Goal: Task Accomplishment & Management: Use online tool/utility

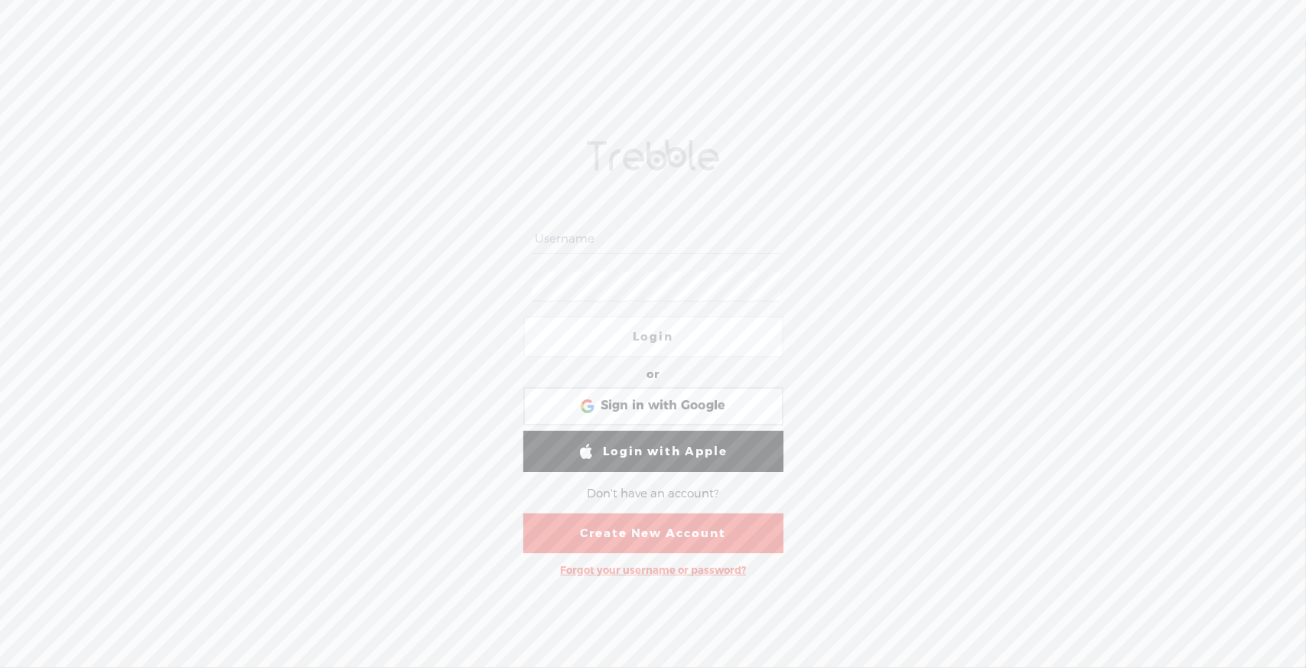
click at [592, 532] on link "Create New Account" at bounding box center [653, 533] width 260 height 40
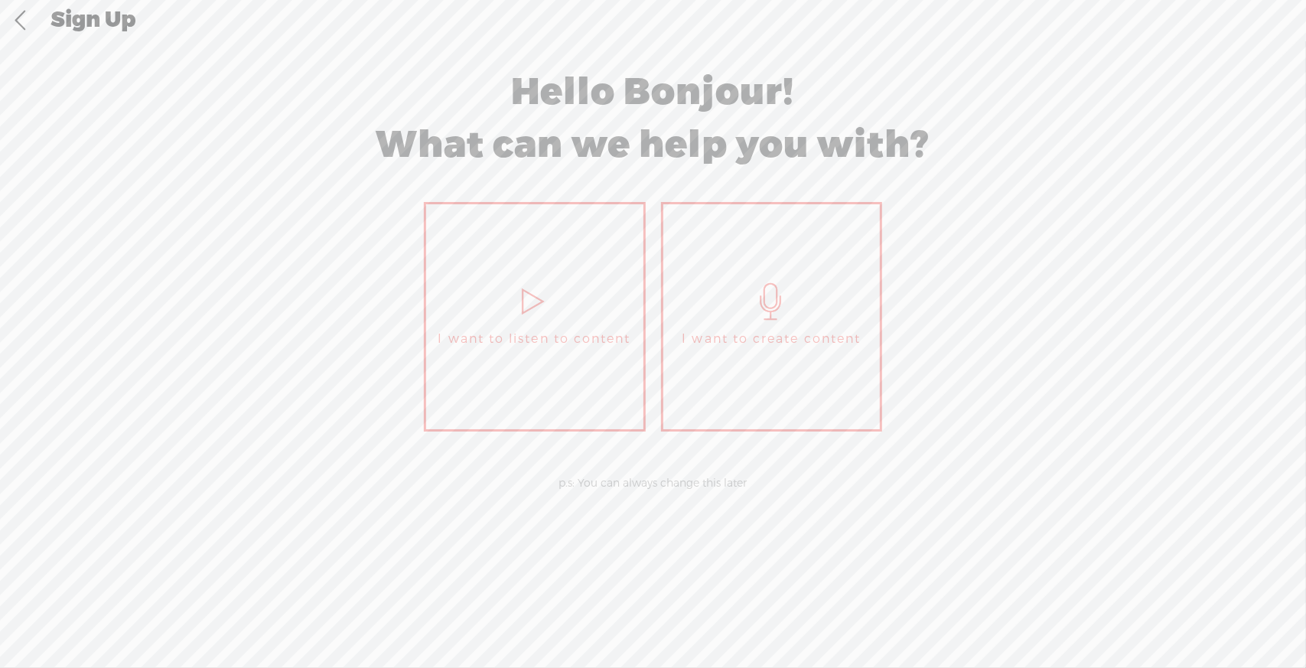
click at [828, 325] on link "I want to create content" at bounding box center [772, 316] width 222 height 229
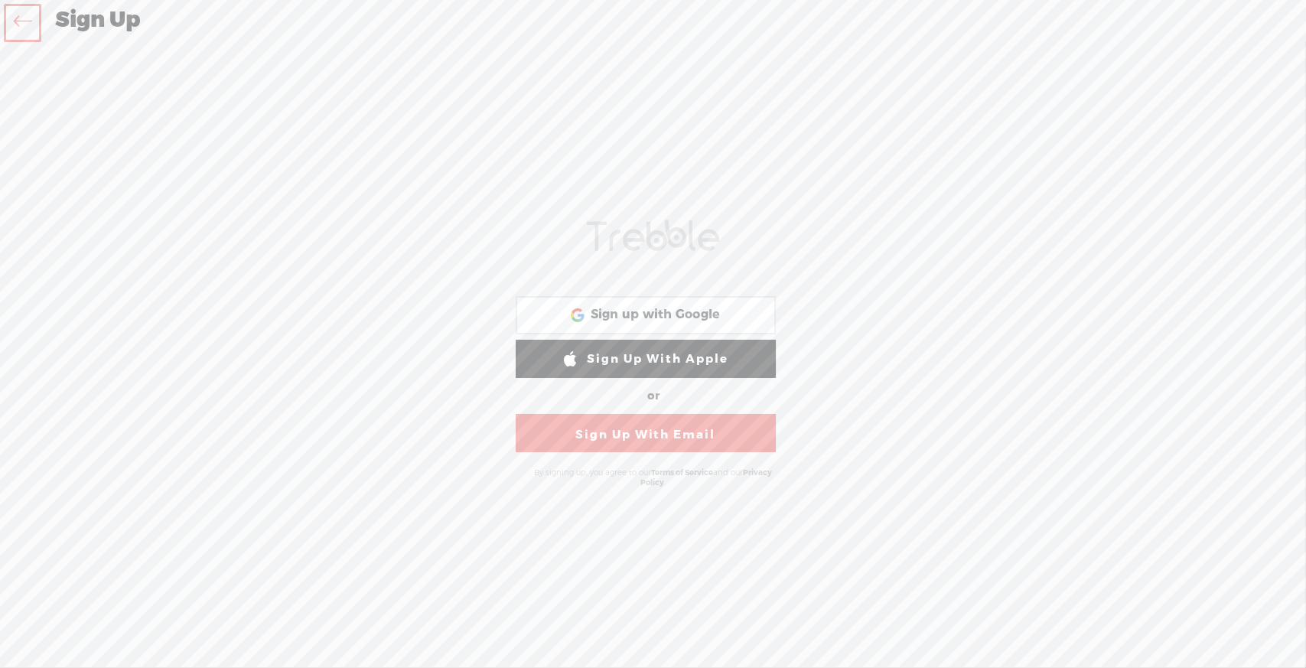
click at [710, 436] on link "Sign Up With Email" at bounding box center [646, 433] width 260 height 38
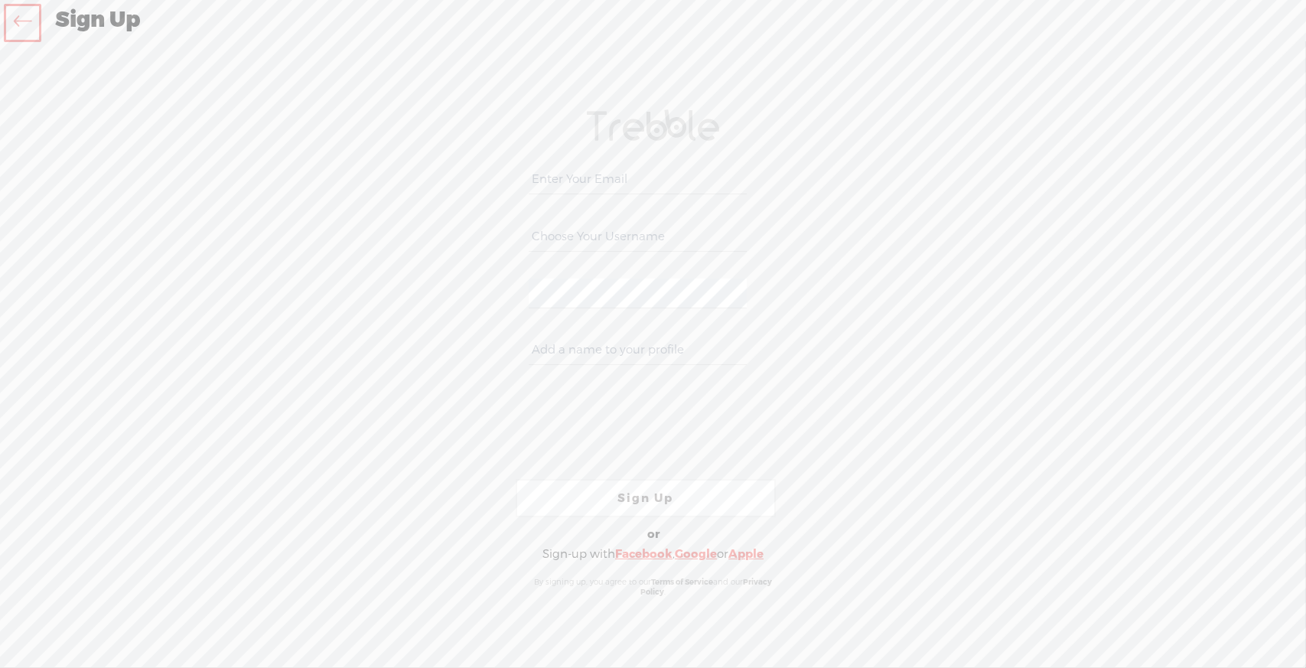
click at [633, 178] on input "email" at bounding box center [638, 179] width 218 height 30
type input "[EMAIL_ADDRESS][DOMAIN_NAME]"
click at [628, 236] on input "text" at bounding box center [638, 237] width 218 height 30
type input "victoria"
click at [586, 353] on input "text" at bounding box center [638, 350] width 218 height 30
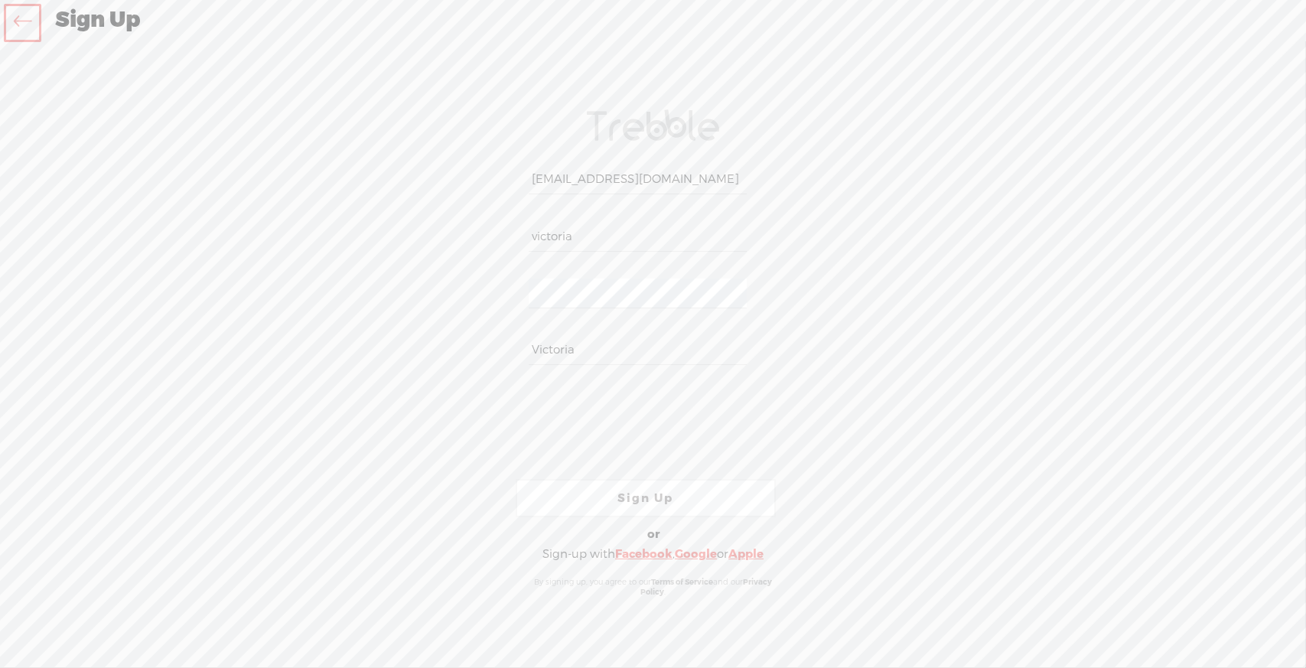
type input "Victoria"
click at [538, 239] on input "victoria" at bounding box center [638, 237] width 218 height 30
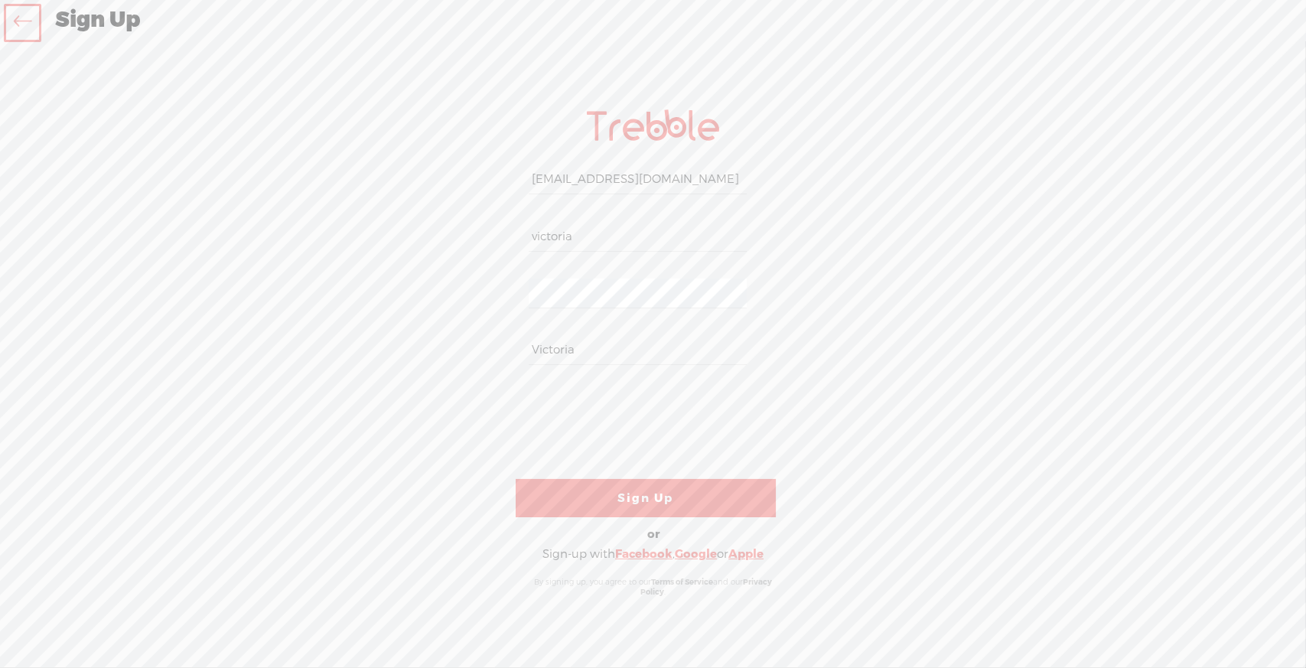
click at [604, 496] on link "Sign Up" at bounding box center [646, 498] width 260 height 38
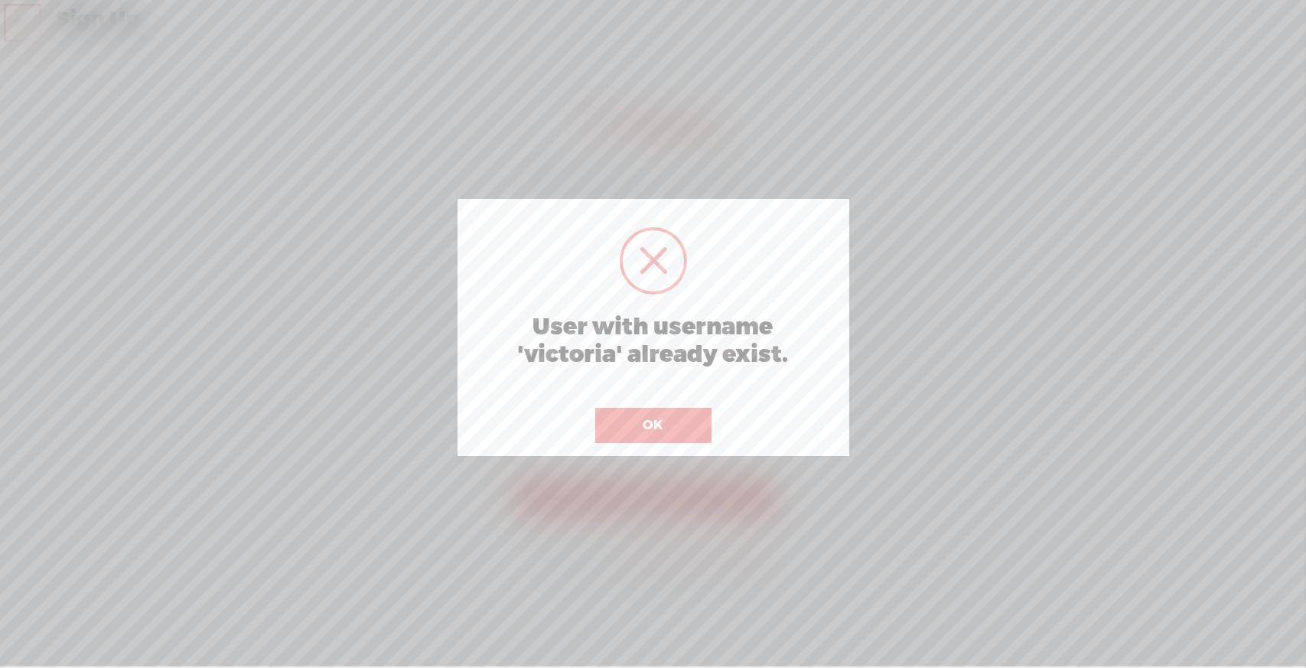
click at [643, 428] on button "OK" at bounding box center [653, 425] width 116 height 35
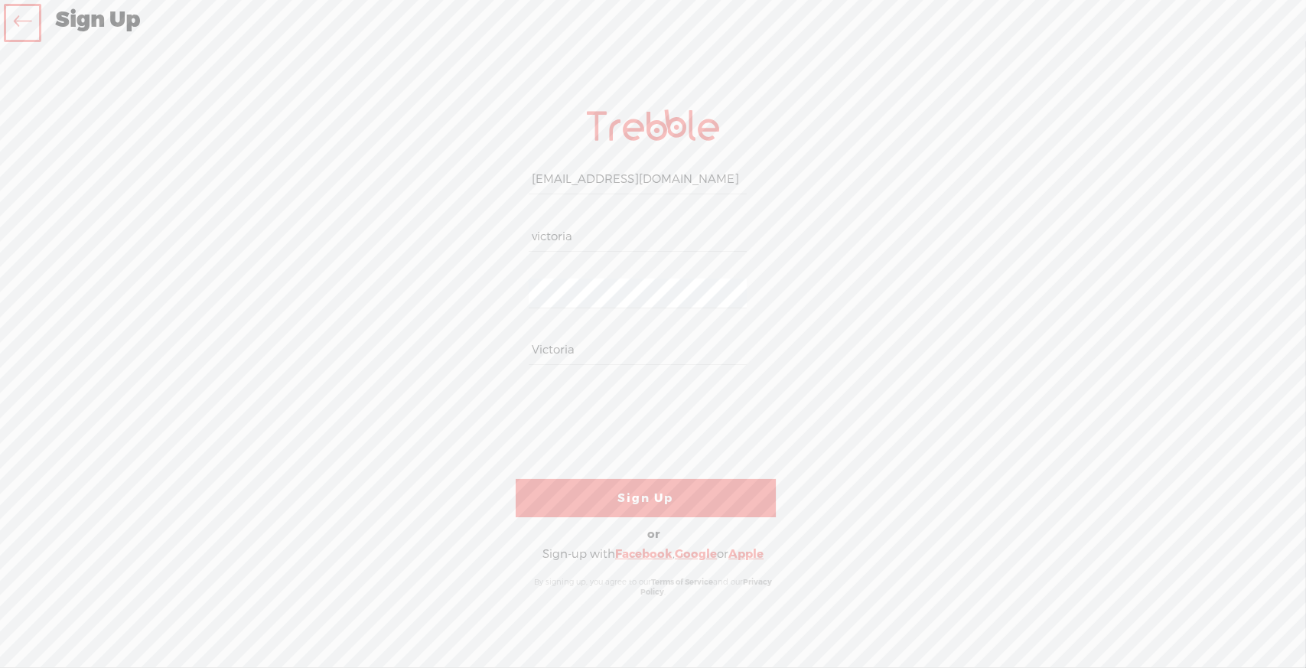
click at [619, 239] on input "victoria" at bounding box center [638, 237] width 218 height 30
type input "victoriavives"
click at [568, 487] on link "Sign Up" at bounding box center [646, 498] width 260 height 38
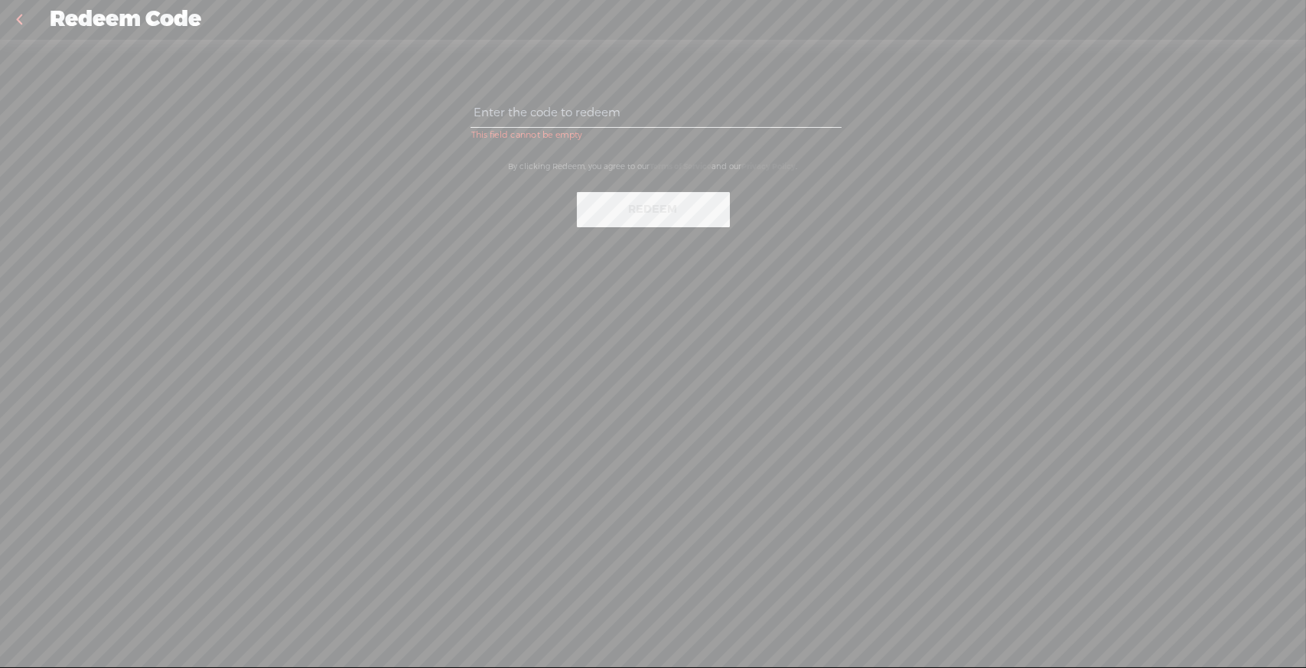
click at [600, 116] on input "text" at bounding box center [655, 113] width 371 height 30
paste input "Q4JT-7MKY-KZA5-LM3R-0823"
type input "Q4JT-7MKY-KZA5-LM3R-0823"
click at [619, 211] on button "Redeem" at bounding box center [653, 209] width 153 height 35
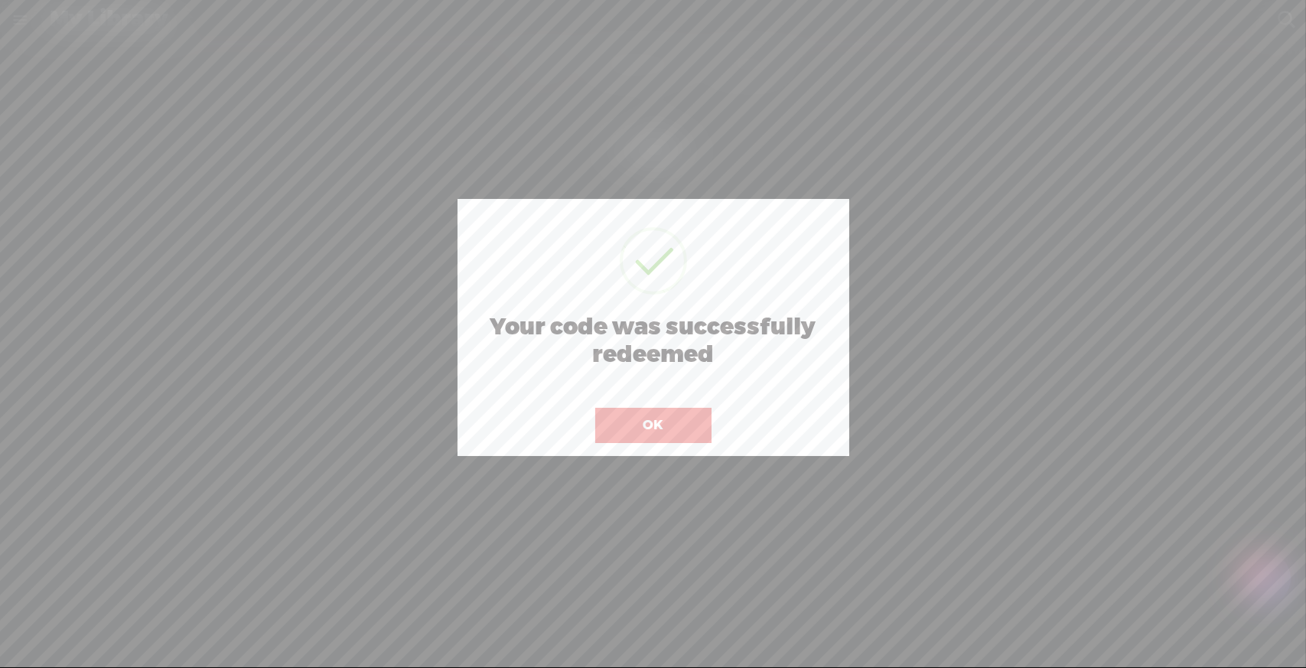
click at [655, 425] on button "OK" at bounding box center [653, 425] width 116 height 35
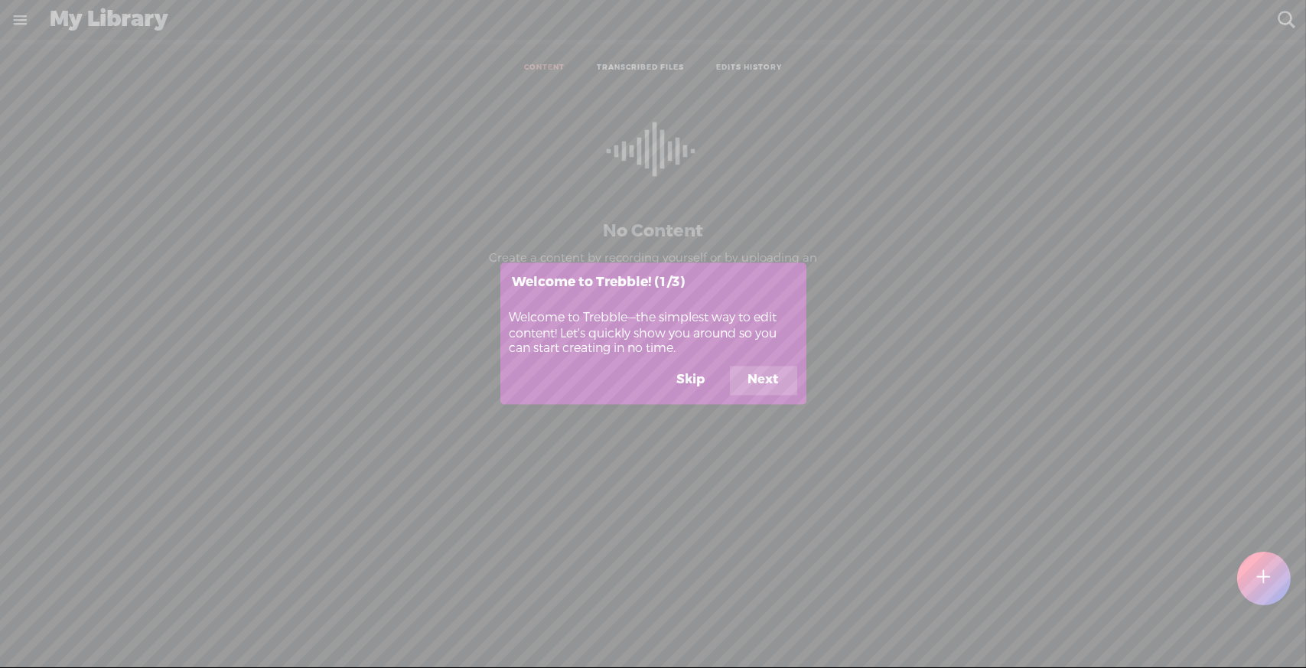
click at [757, 382] on button "Next" at bounding box center [763, 380] width 67 height 29
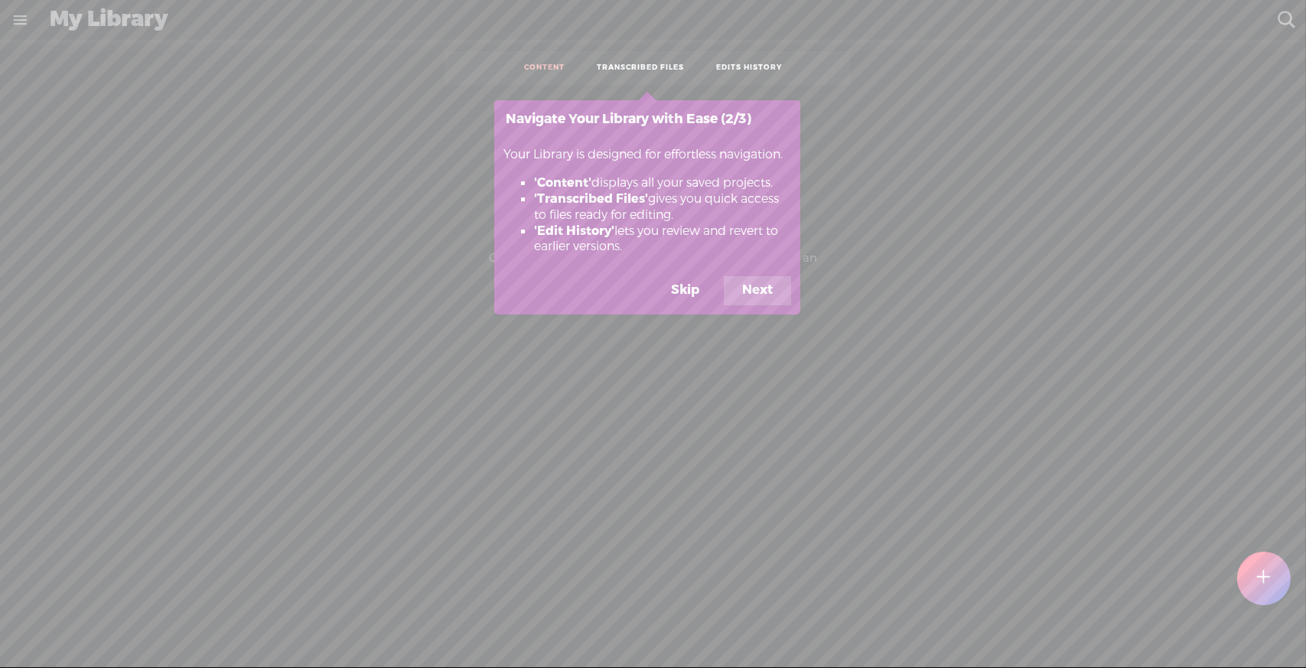
click at [746, 295] on button "Next" at bounding box center [757, 290] width 67 height 29
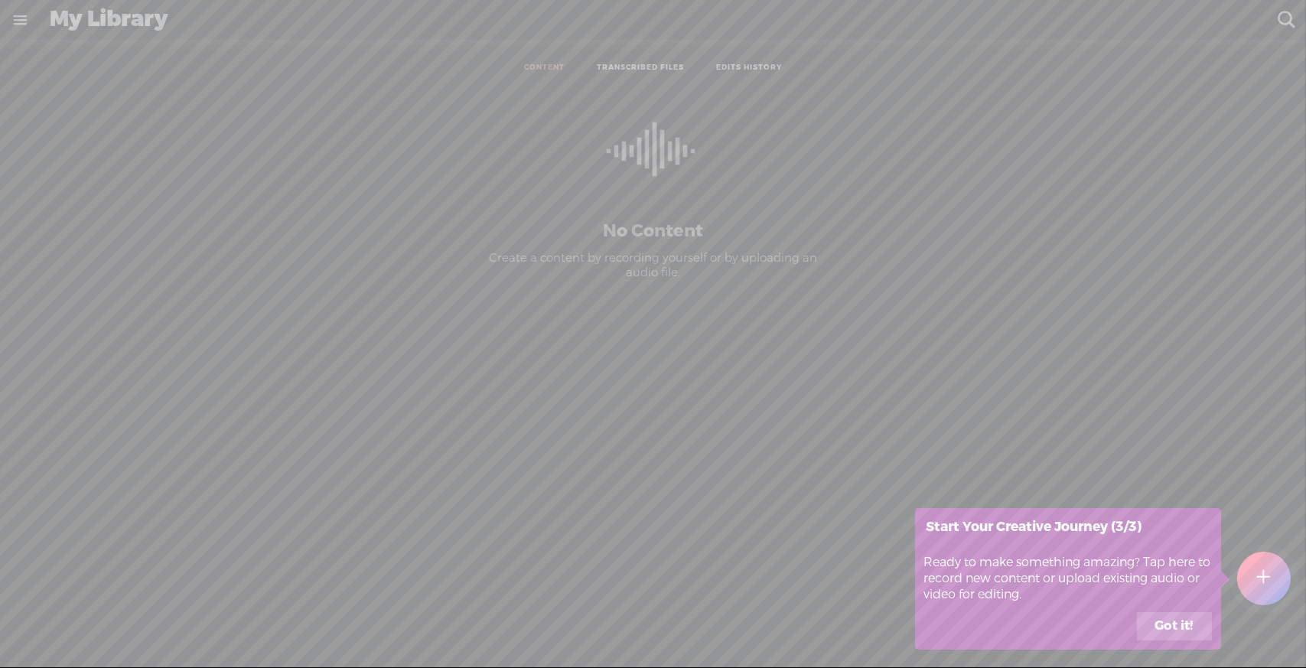
click at [1168, 620] on button "Got it!" at bounding box center [1174, 626] width 75 height 29
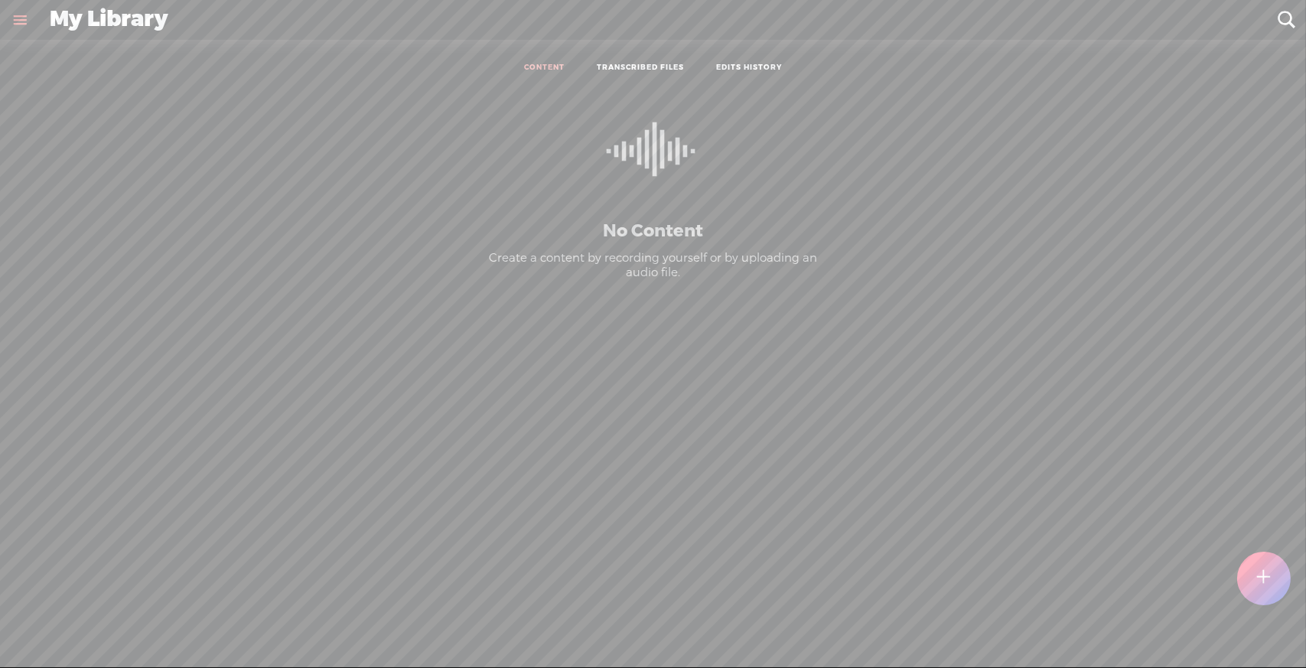
click at [1254, 571] on div at bounding box center [1264, 579] width 54 height 54
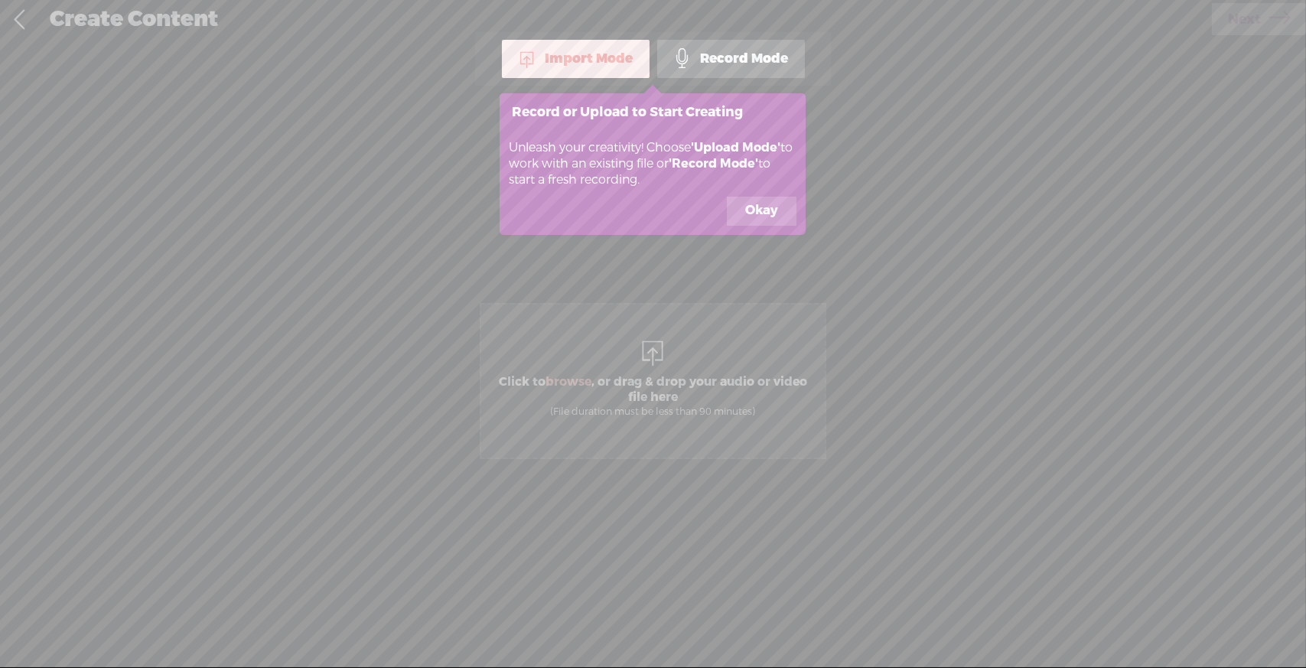
click at [786, 211] on button "Okay" at bounding box center [762, 211] width 70 height 29
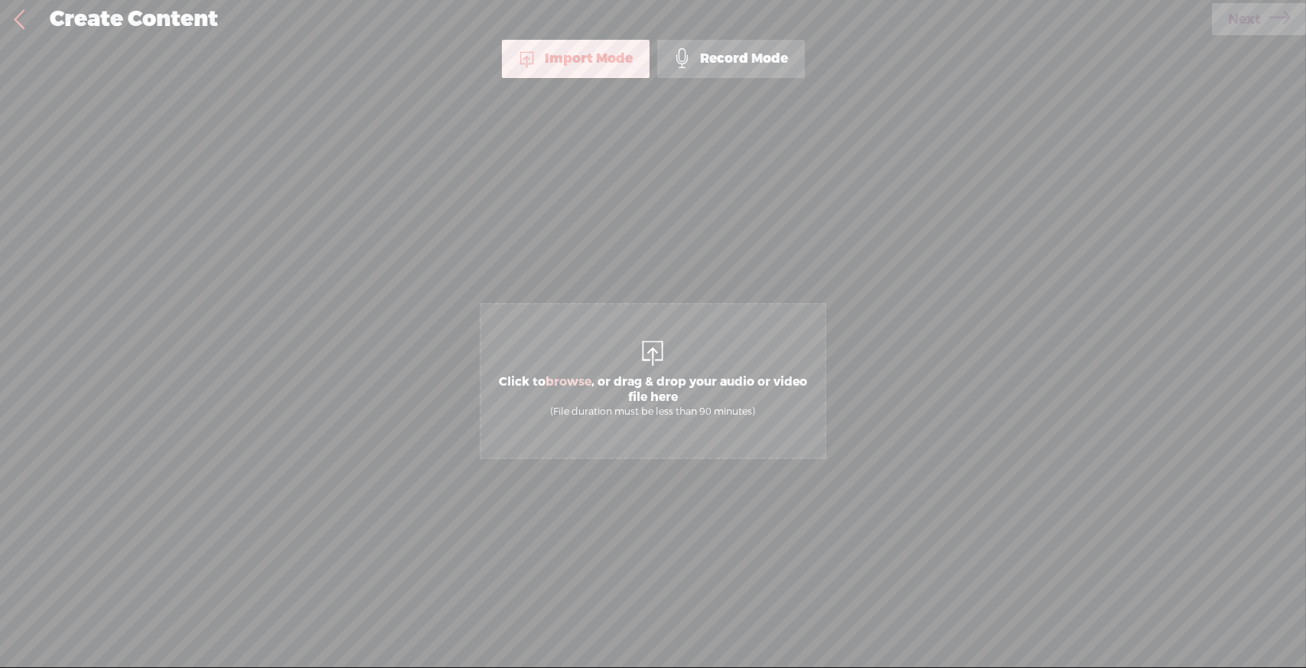
click at [577, 378] on span "browse" at bounding box center [568, 381] width 46 height 15
drag, startPoint x: 664, startPoint y: 343, endPoint x: 548, endPoint y: 384, distance: 123.1
click at [548, 384] on span "browse" at bounding box center [568, 381] width 46 height 15
click at [1246, 24] on span "Next" at bounding box center [1244, 19] width 33 height 39
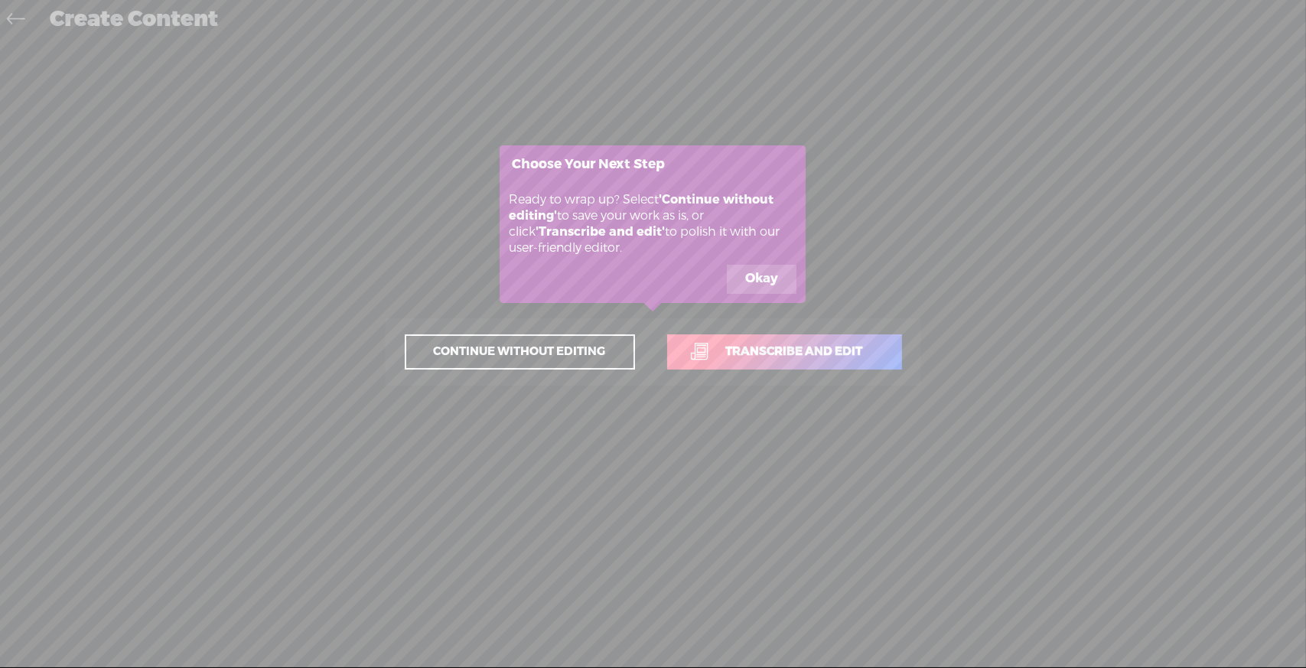
click at [816, 353] on span "Transcribe and edit" at bounding box center [794, 352] width 169 height 18
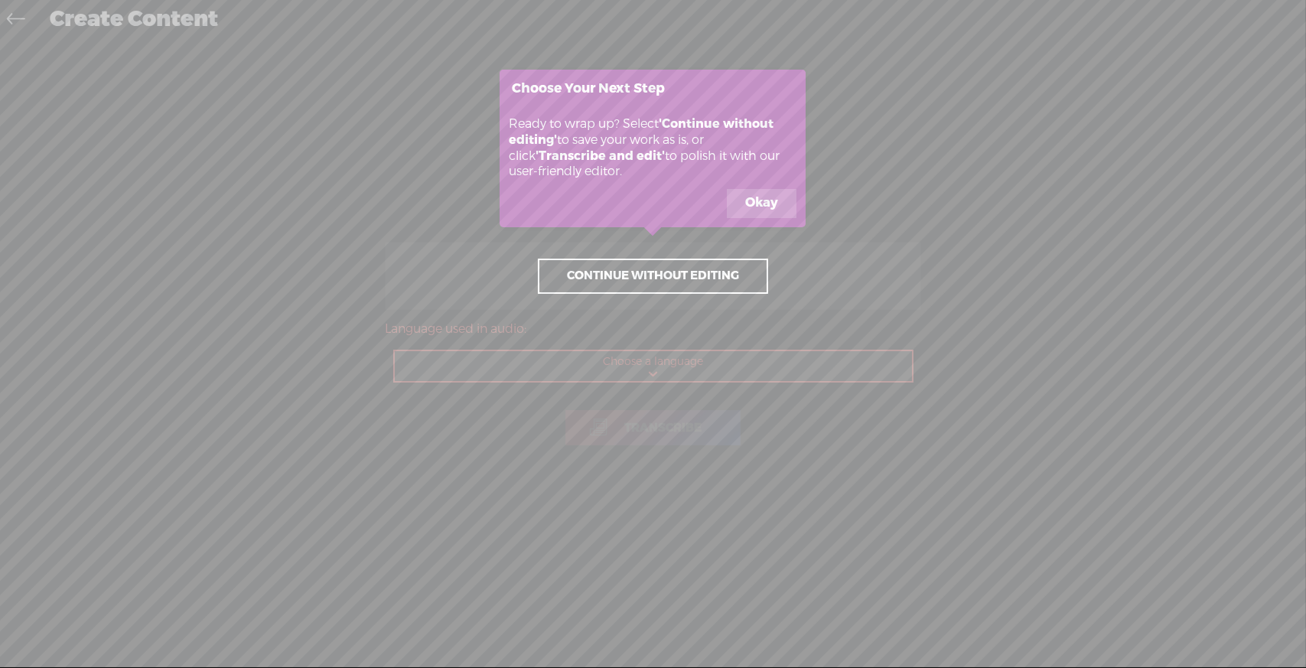
click at [758, 206] on button "Okay" at bounding box center [762, 203] width 70 height 29
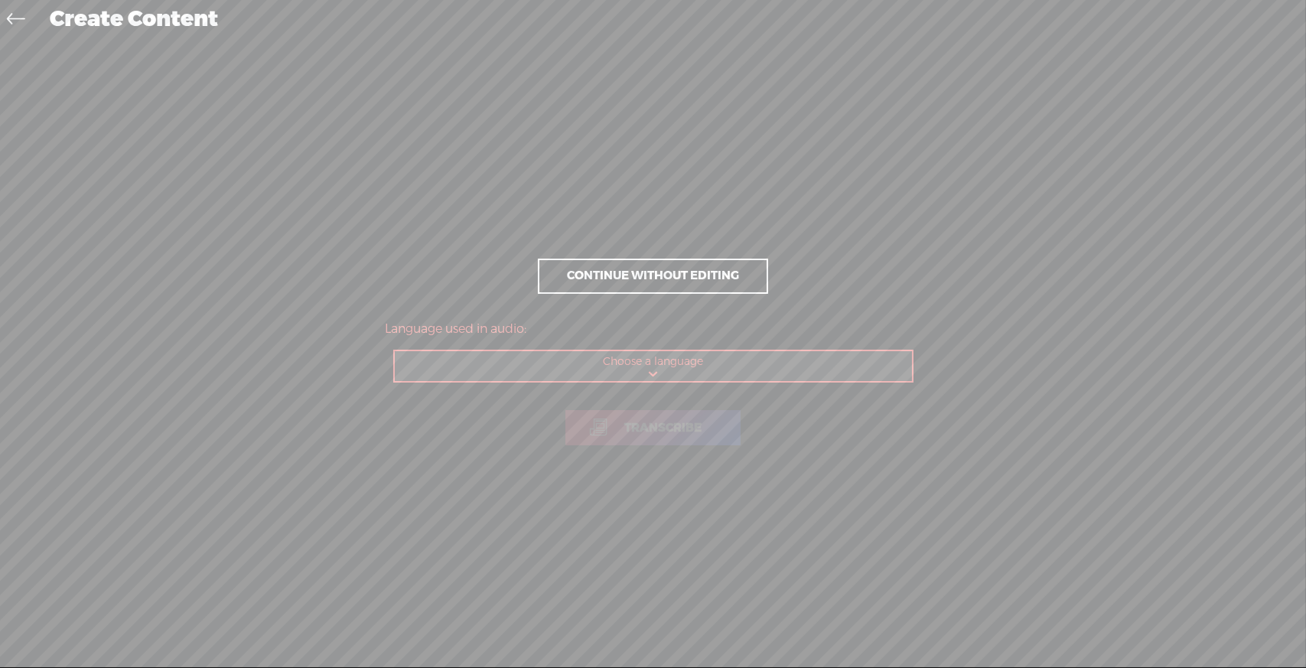
click at [651, 368] on select "Choose a language Afrikaans Albanian Amharic Arabic, Gulf Arabic, Modern Standa…" at bounding box center [654, 366] width 519 height 31
select select "en-US"
click at [395, 351] on select "Choose a language Afrikaans Albanian Amharic Arabic, Gulf Arabic, Modern Standa…" at bounding box center [654, 366] width 519 height 31
click at [649, 429] on span "Transcribe" at bounding box center [662, 428] width 109 height 18
